Goal: Information Seeking & Learning: Learn about a topic

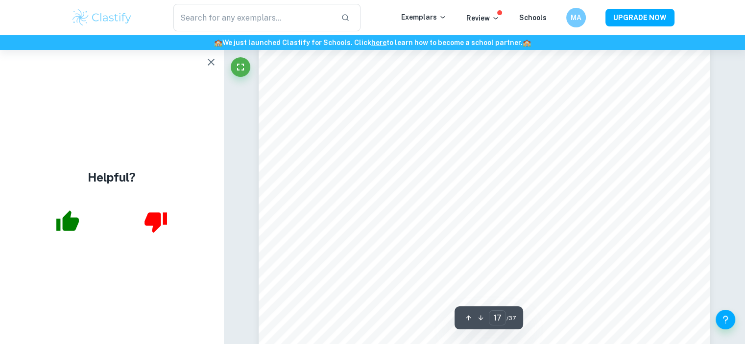
scroll to position [10717, 0]
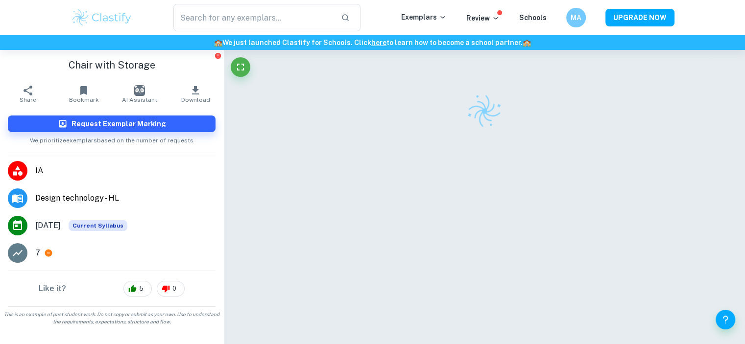
scroll to position [10717, 0]
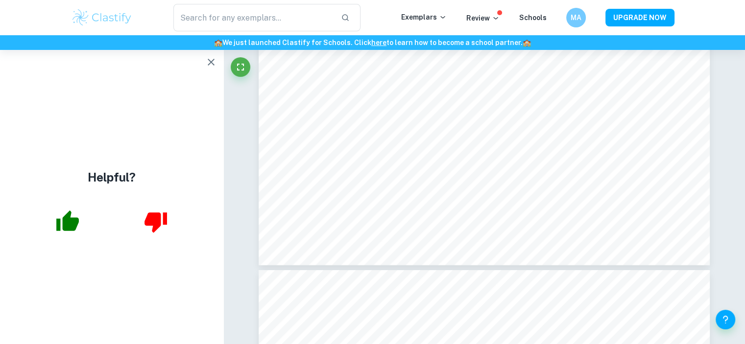
click at [206, 67] on icon "button" at bounding box center [211, 62] width 12 height 12
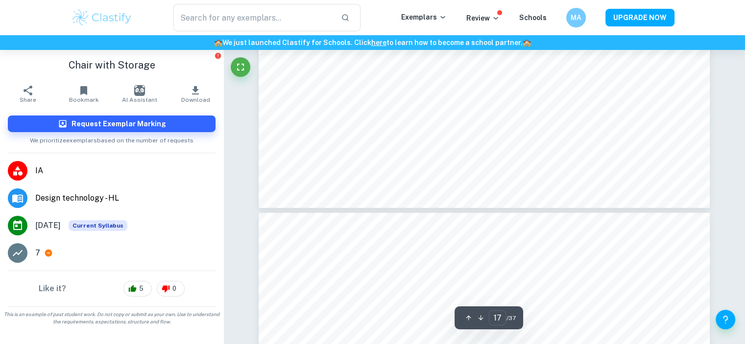
scroll to position [10775, 0]
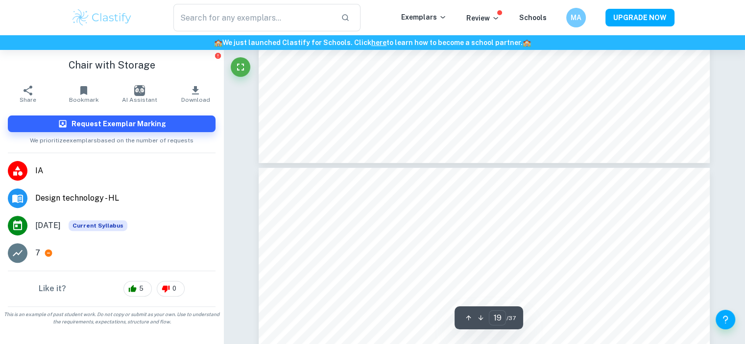
type input "18"
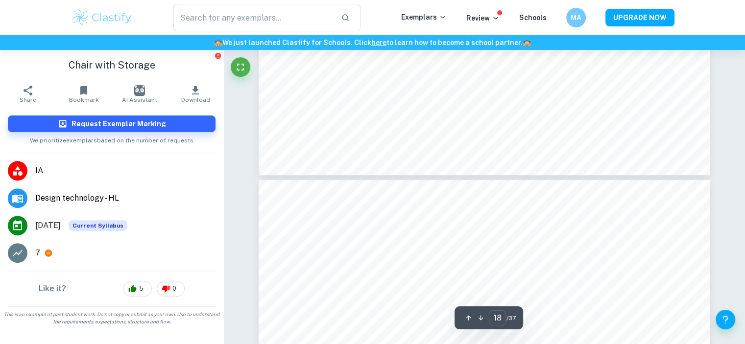
scroll to position [11445, 0]
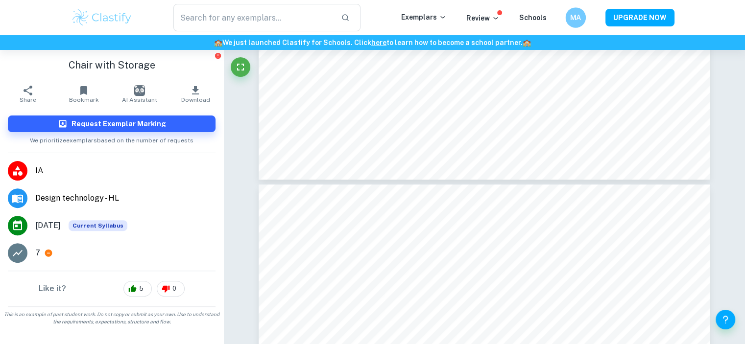
click at [577, 17] on h6 "MA" at bounding box center [575, 17] width 12 height 11
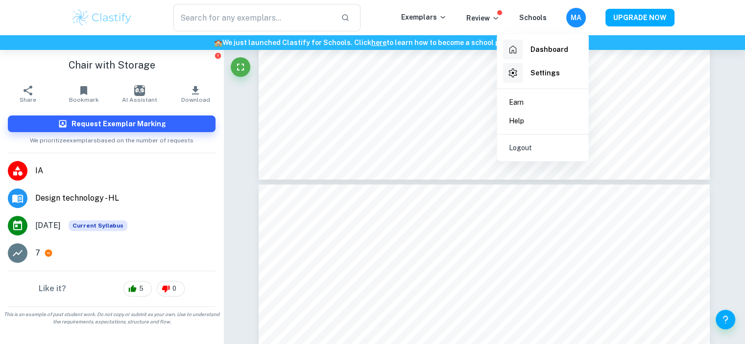
click at [545, 48] on h6 "Dashboard" at bounding box center [549, 49] width 38 height 11
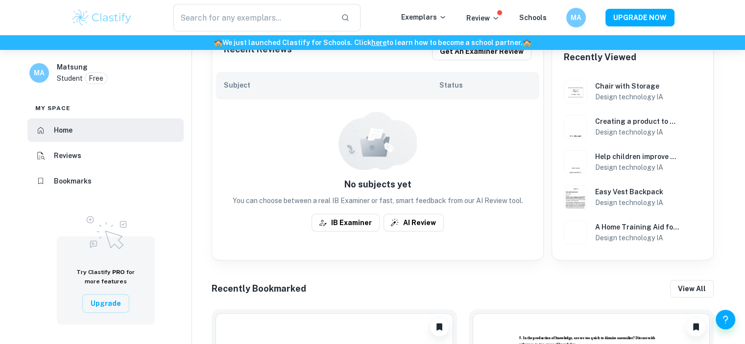
scroll to position [223, 0]
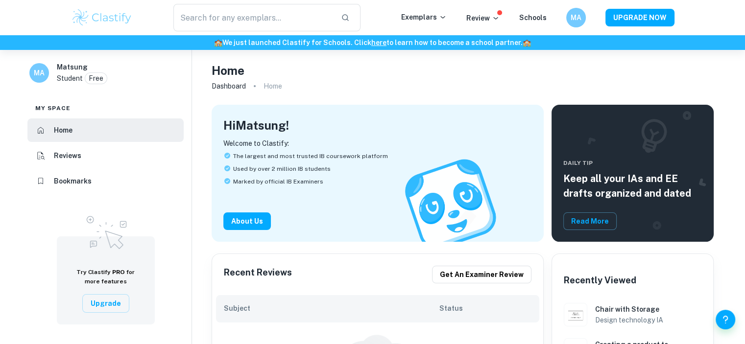
click at [106, 160] on li "Reviews" at bounding box center [105, 155] width 156 height 23
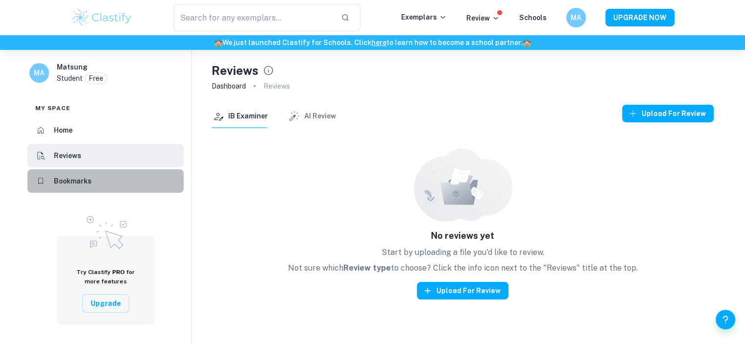
click at [96, 181] on li "Bookmarks" at bounding box center [105, 180] width 156 height 23
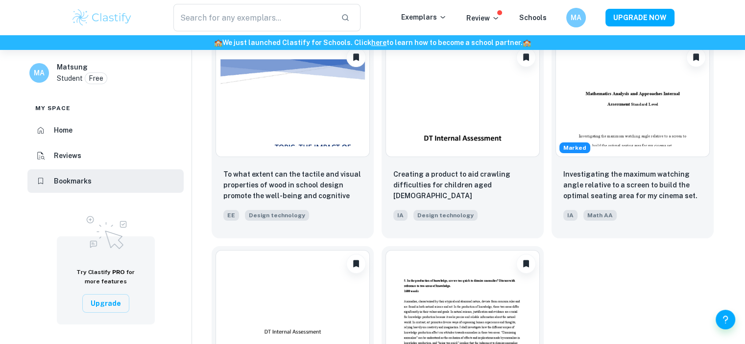
scroll to position [84, 0]
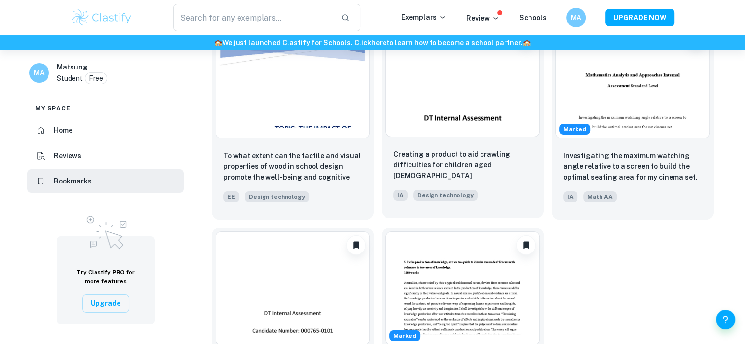
click at [471, 126] on img at bounding box center [462, 80] width 154 height 114
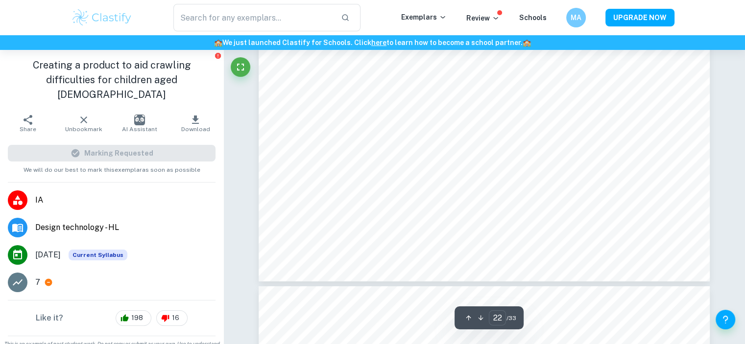
scroll to position [14577, 0]
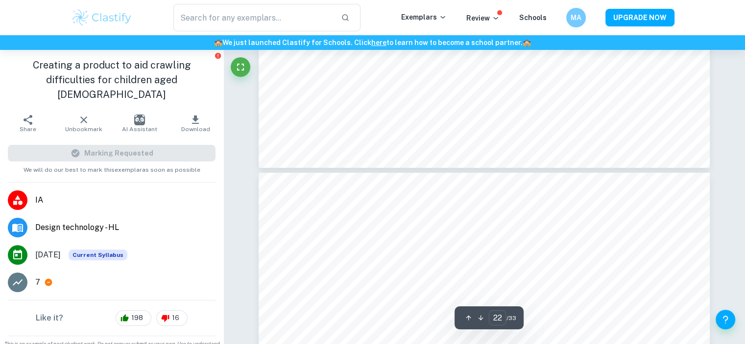
type input "23"
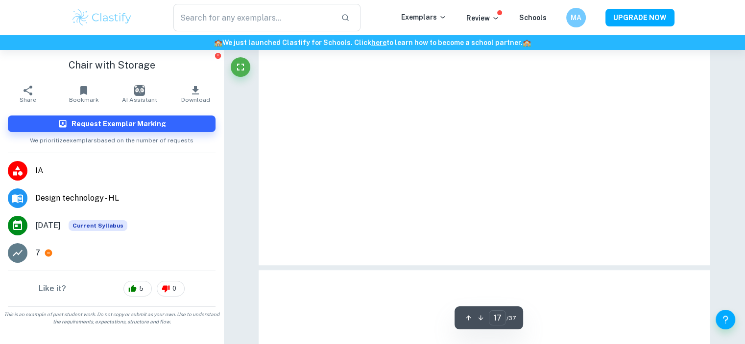
scroll to position [10717, 0]
click at [576, 17] on h6 "MA" at bounding box center [575, 17] width 12 height 11
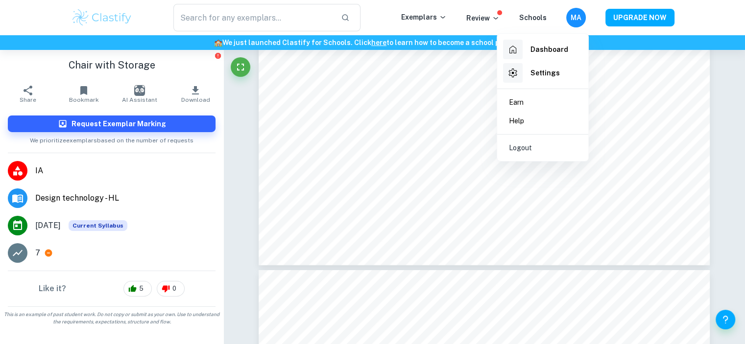
click at [550, 49] on h6 "Dashboard" at bounding box center [549, 49] width 38 height 11
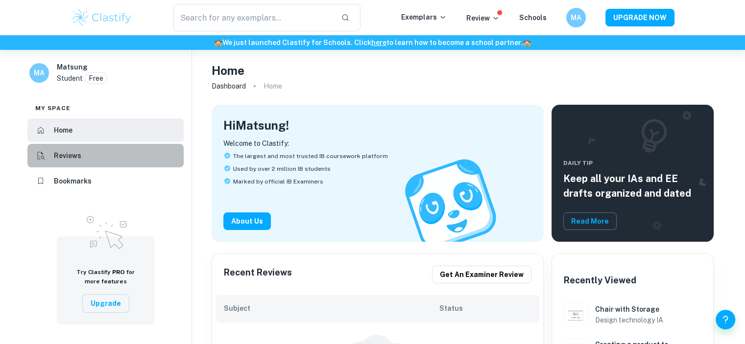
click at [102, 156] on li "Reviews" at bounding box center [105, 155] width 156 height 23
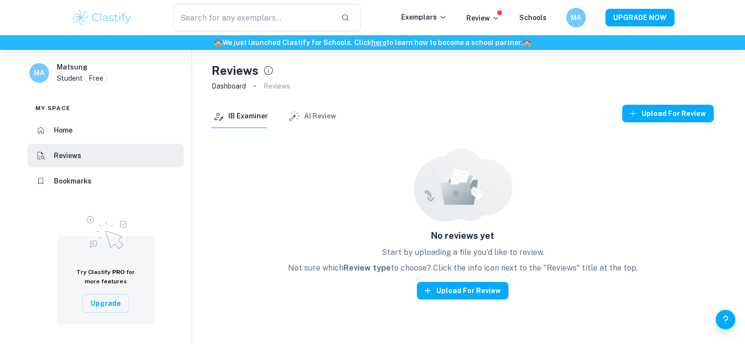
click at [94, 190] on li "Bookmarks" at bounding box center [105, 180] width 156 height 23
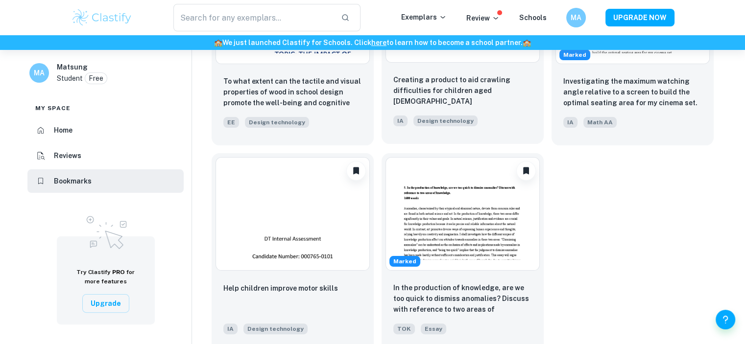
scroll to position [178, 0]
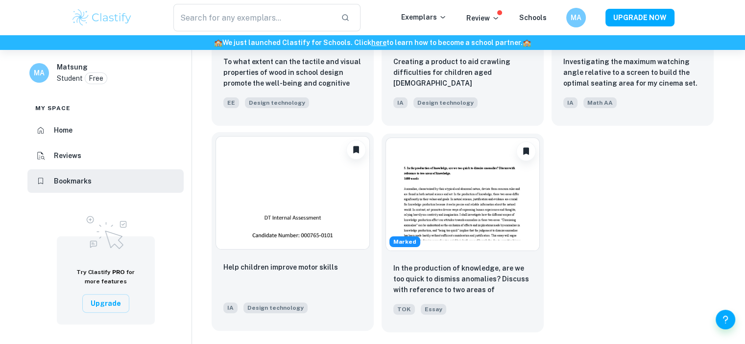
click at [293, 231] on img at bounding box center [292, 193] width 154 height 114
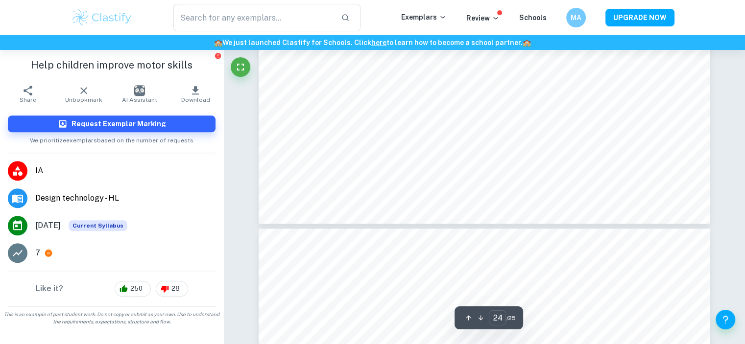
scroll to position [15951, 0]
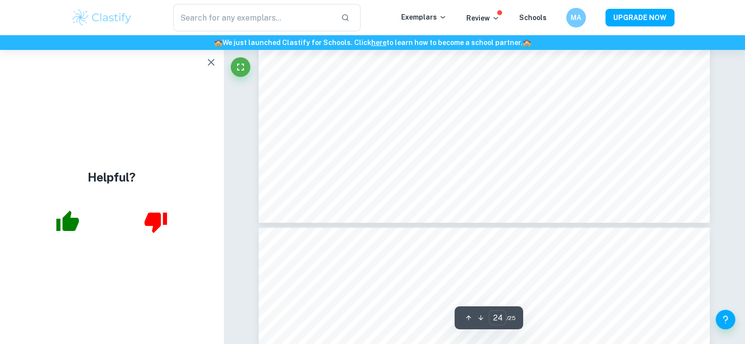
type input "25"
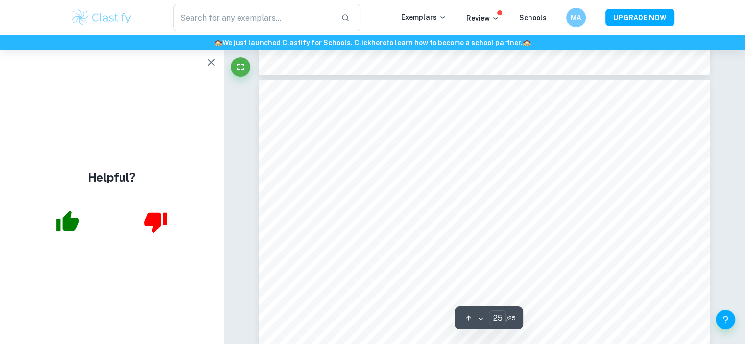
scroll to position [16122, 0]
